Goal: Task Accomplishment & Management: Manage account settings

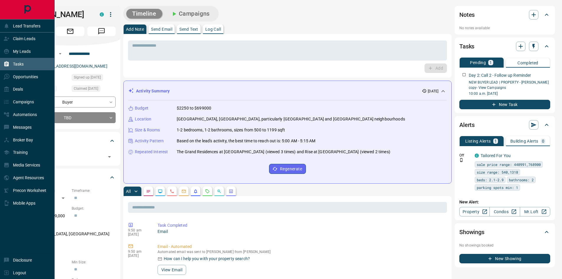
click at [9, 66] on icon at bounding box center [7, 64] width 6 height 6
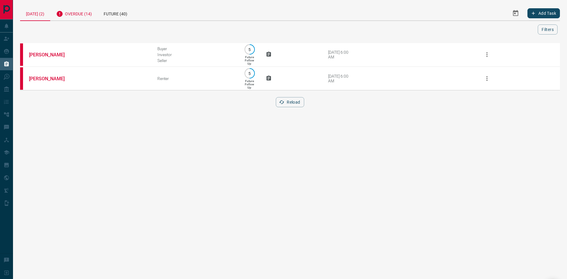
click at [81, 15] on div "Overdue (14)" at bounding box center [74, 13] width 48 height 14
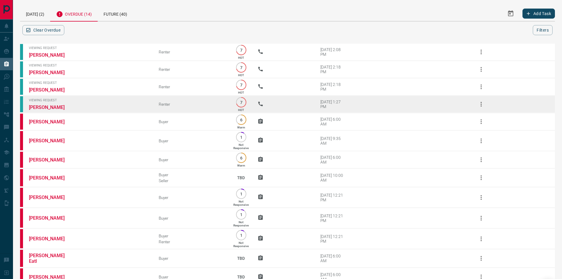
click at [486, 105] on button "button" at bounding box center [481, 104] width 14 height 14
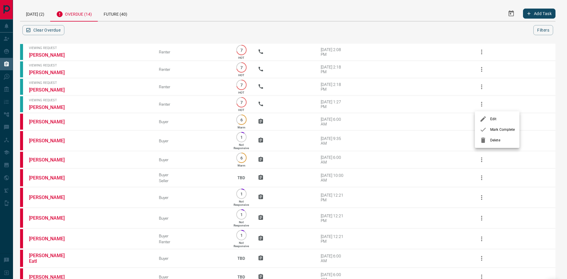
click at [494, 131] on span "Mark Complete" at bounding box center [502, 129] width 25 height 5
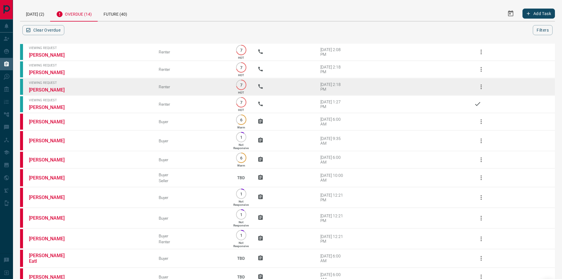
click at [480, 85] on icon "button" at bounding box center [481, 86] width 7 height 7
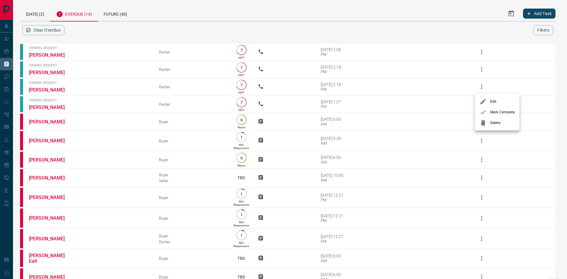
click at [487, 116] on li "Mark Complete" at bounding box center [497, 112] width 45 height 11
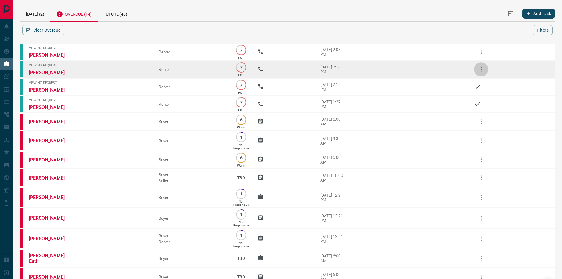
click at [482, 72] on icon "button" at bounding box center [481, 69] width 7 height 7
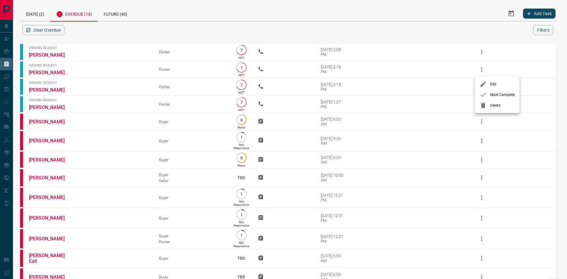
click at [484, 98] on li "Mark Complete" at bounding box center [497, 94] width 45 height 11
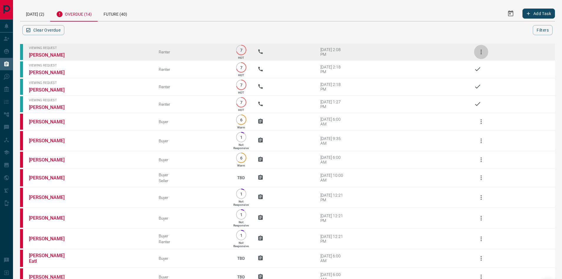
click at [481, 52] on icon "button" at bounding box center [481, 51] width 7 height 7
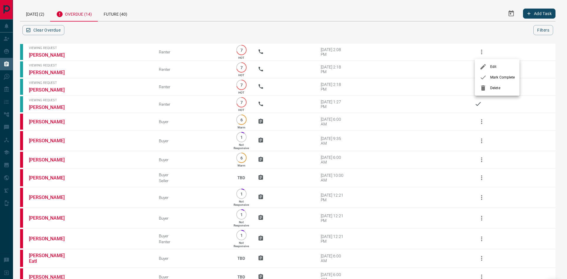
click at [488, 77] on div at bounding box center [484, 77] width 11 height 7
